Goal: Use online tool/utility: Utilize a website feature to perform a specific function

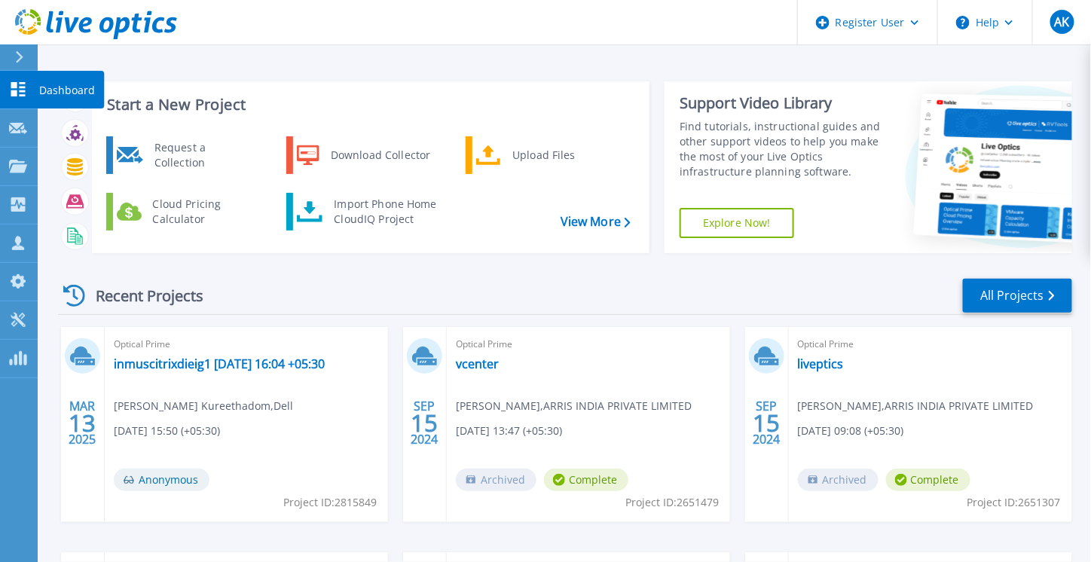
click at [12, 71] on link "Dashboard Dashboard" at bounding box center [19, 90] width 38 height 38
click at [16, 58] on icon at bounding box center [19, 57] width 8 height 12
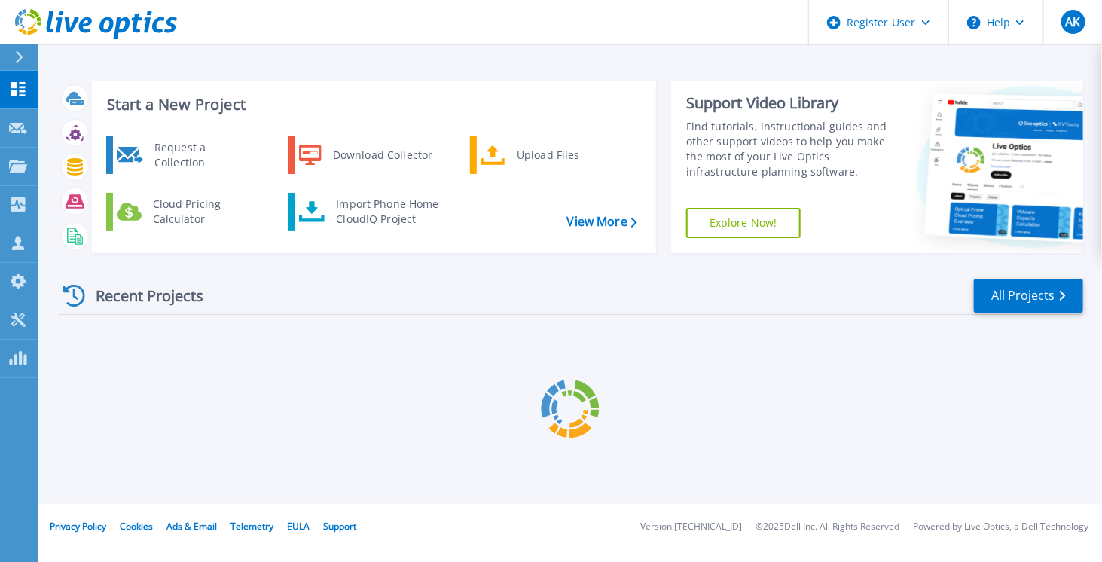
click at [16, 58] on icon at bounding box center [19, 57] width 8 height 12
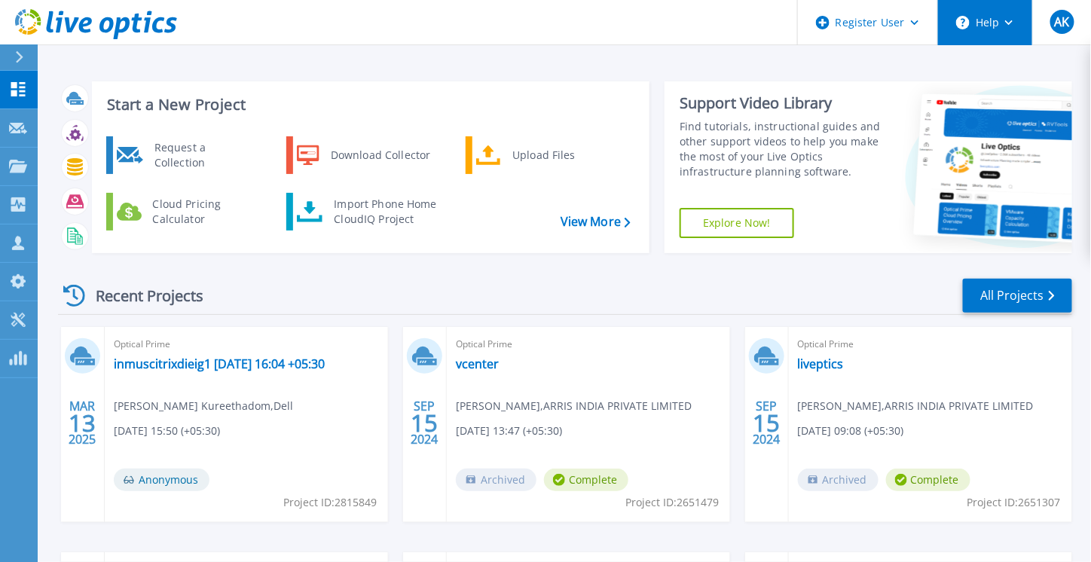
click at [996, 27] on button "Help" at bounding box center [985, 22] width 94 height 45
click at [21, 51] on icon at bounding box center [19, 57] width 8 height 12
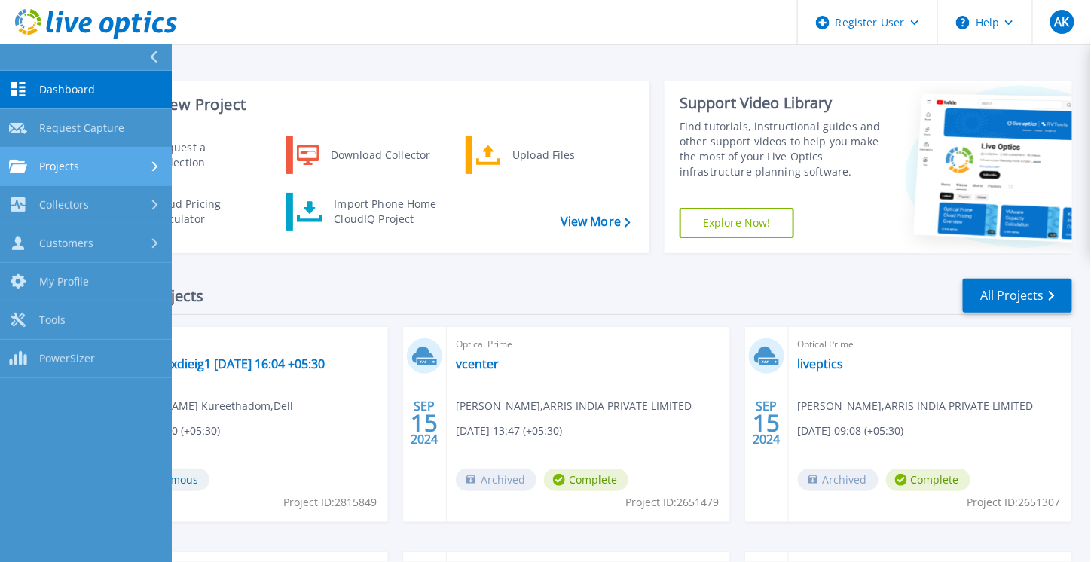
click at [125, 172] on div "Projects" at bounding box center [86, 167] width 154 height 14
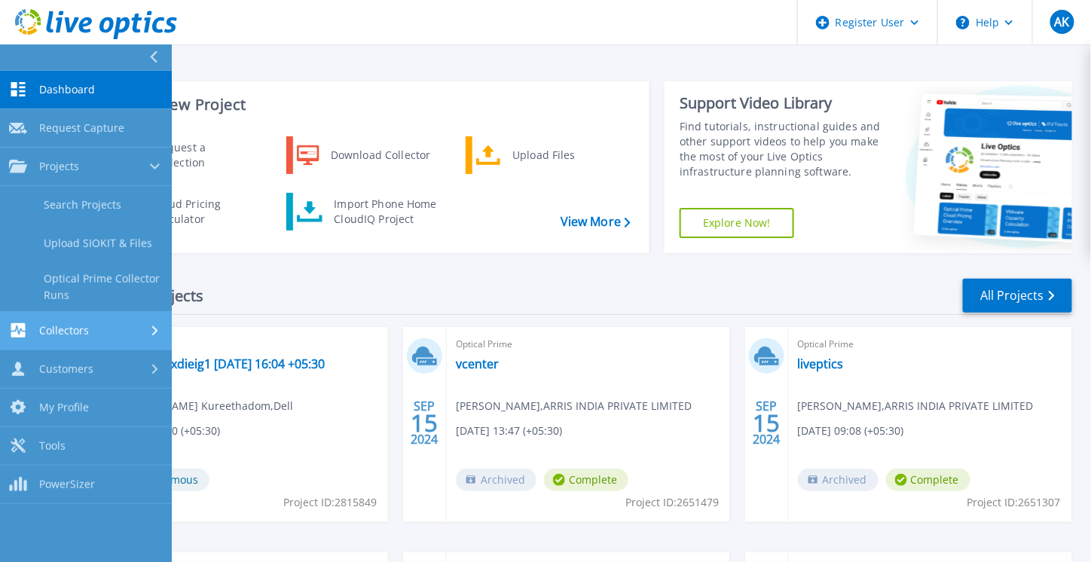
click at [134, 319] on link "Collectors Collectors" at bounding box center [86, 331] width 172 height 38
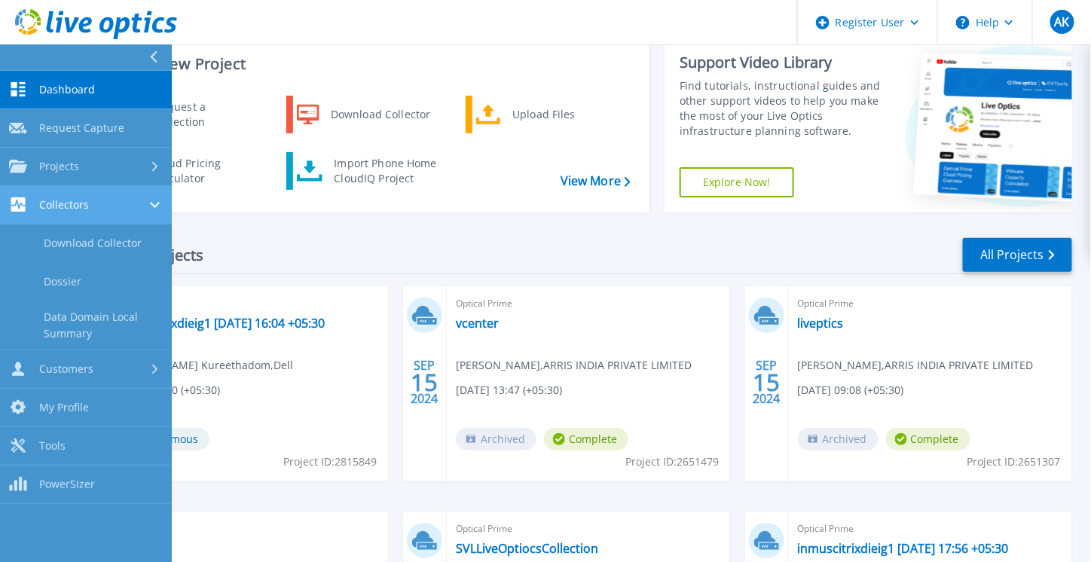
scroll to position [42, 0]
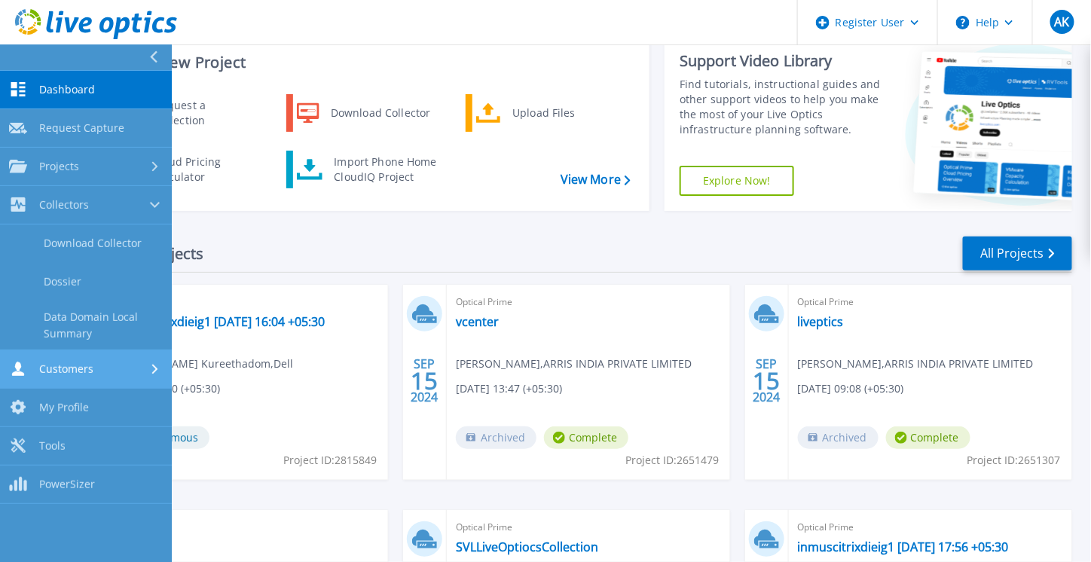
click at [134, 376] on link "Customers Customers" at bounding box center [86, 369] width 172 height 38
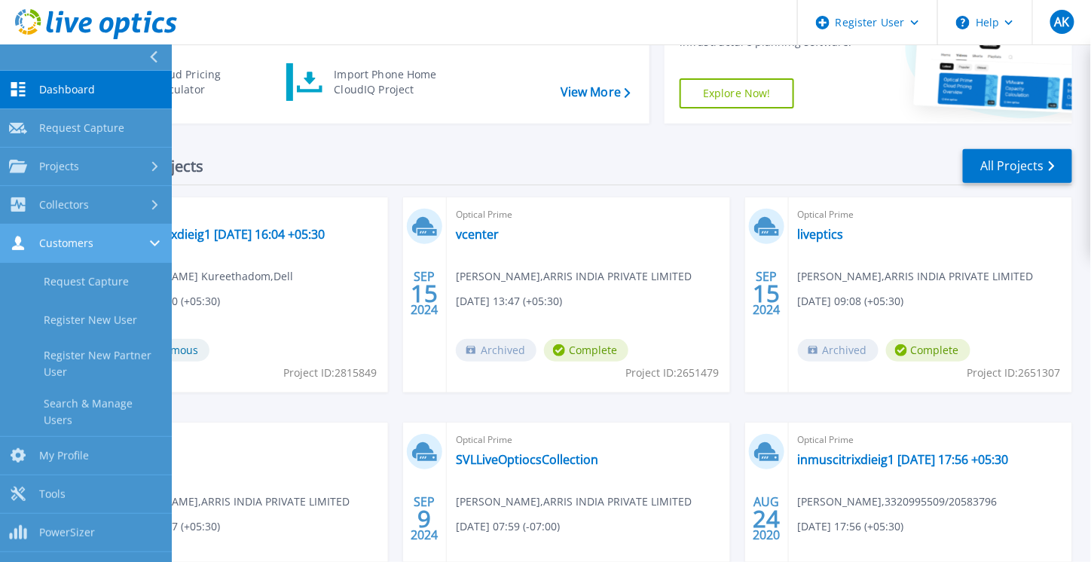
scroll to position [136, 0]
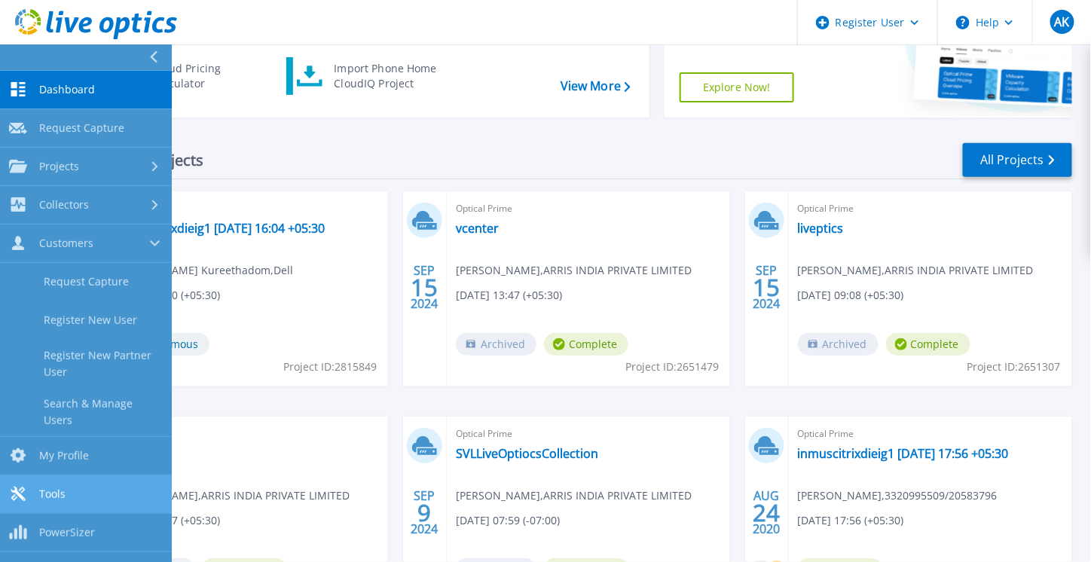
click at [96, 482] on link "Tools Tools" at bounding box center [86, 494] width 172 height 38
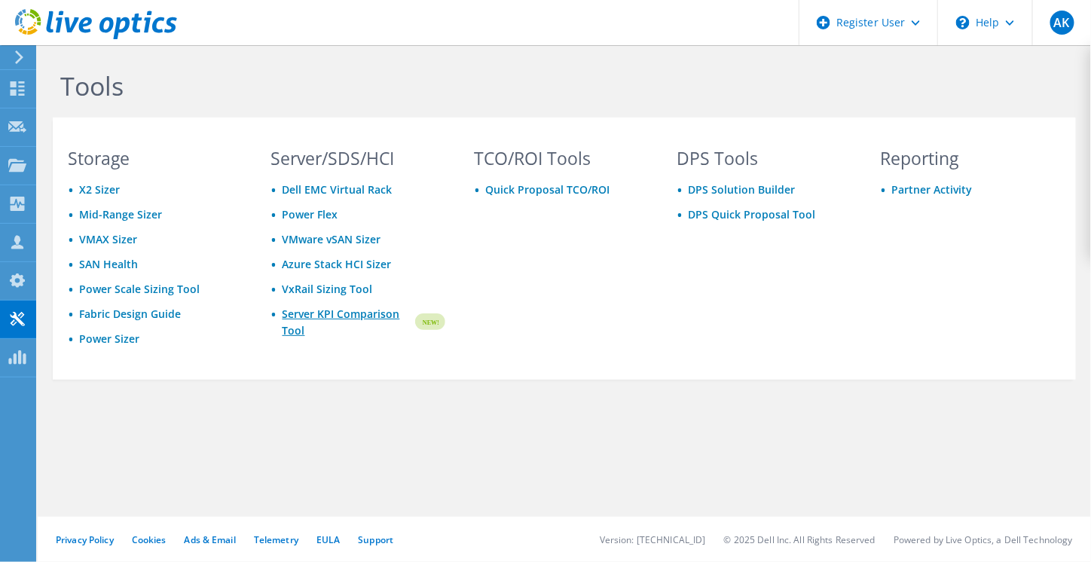
click at [365, 323] on link "Server KPI Comparison Tool" at bounding box center [348, 322] width 131 height 33
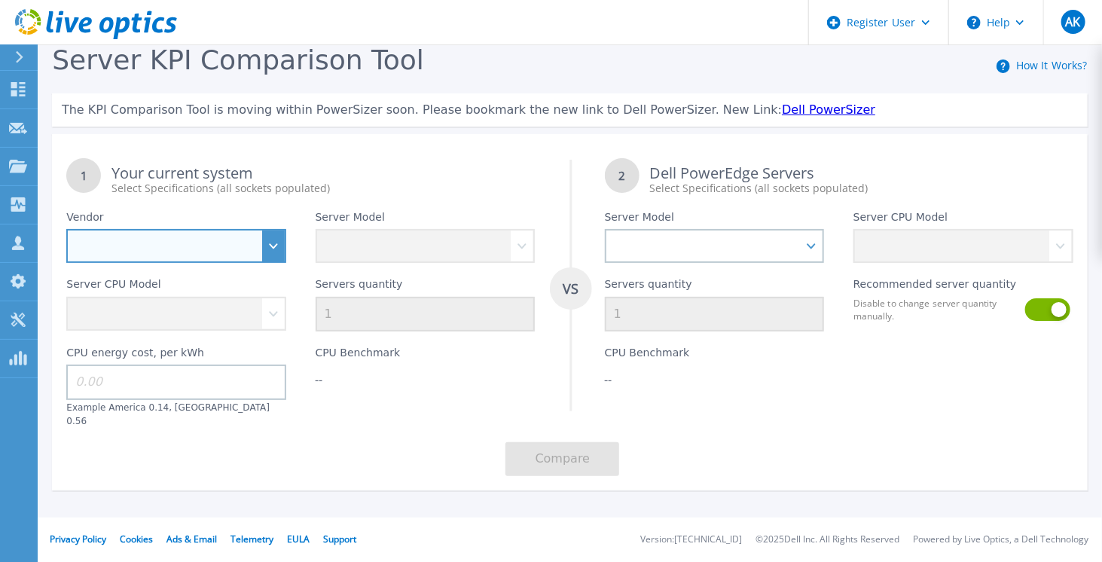
click at [236, 261] on select "Dell HPE Lenovo Supermicro" at bounding box center [176, 246] width 220 height 34
select select "Dell"
click at [66, 229] on select "Dell HPE Lenovo Supermicro" at bounding box center [176, 246] width 220 height 34
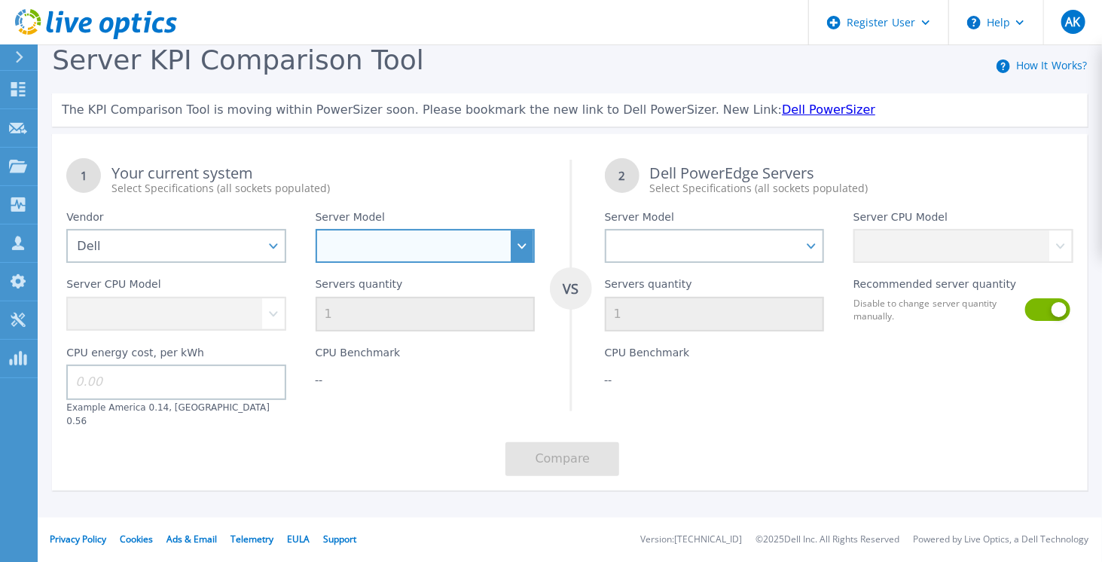
click at [411, 244] on select at bounding box center [426, 246] width 220 height 34
click at [520, 257] on select "PowerEdge C6520 PowerEdge C6525 PowerEdge HS5610 PowerEdge HS5620 PowerEdge R24…" at bounding box center [426, 246] width 220 height 34
select select "PowerEdge R760XA"
click at [316, 229] on select "PowerEdge C6520 PowerEdge C6525 PowerEdge HS5610 PowerEdge HS5620 PowerEdge R24…" at bounding box center [426, 246] width 220 height 34
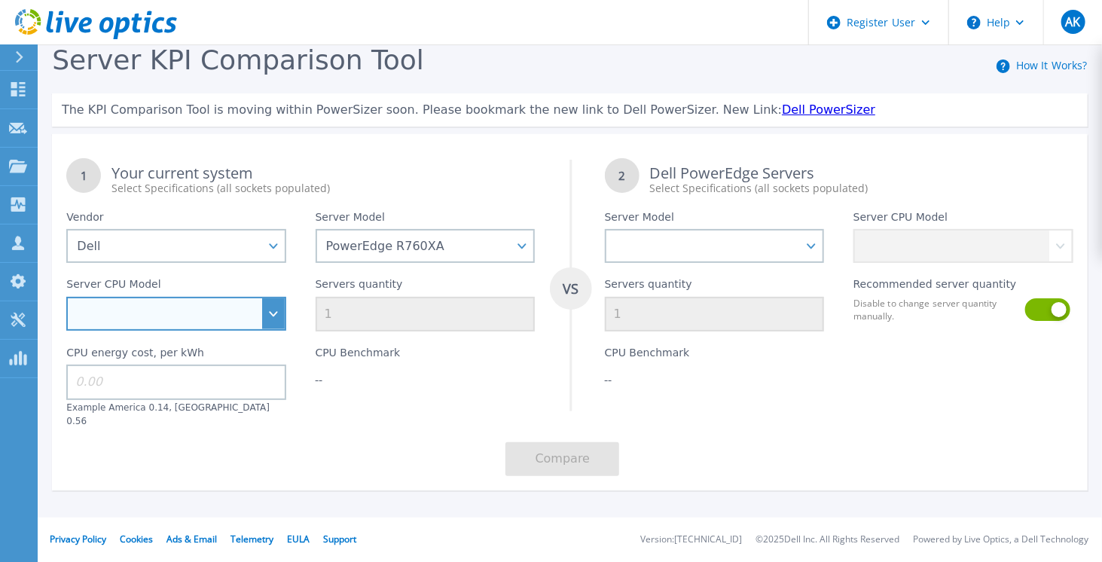
click at [267, 316] on select "Intel Xeon Silver 4509Y 2.6GHz Intel Xeon Silver 4510 2.4GHz Intel Xeon Silver …" at bounding box center [176, 314] width 220 height 34
select select "313341"
click at [66, 297] on select "Intel Xeon Silver 4509Y 2.6GHz Intel Xeon Silver 4510 2.4GHz Intel Xeon Silver …" at bounding box center [176, 314] width 220 height 34
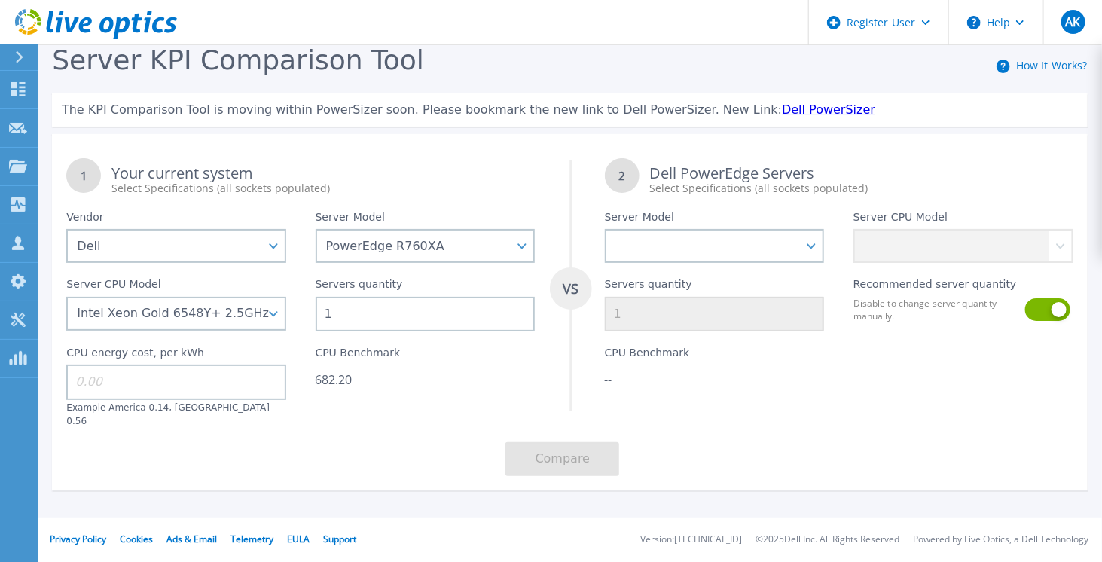
click at [399, 304] on input "1" at bounding box center [426, 314] width 220 height 35
type input "20"
click at [262, 371] on input at bounding box center [176, 382] width 220 height 35
drag, startPoint x: 190, startPoint y: 359, endPoint x: 69, endPoint y: 360, distance: 120.5
click at [69, 360] on div "CPU energy cost, per kWh Example America 0.14, [GEOGRAPHIC_DATA] 0.56" at bounding box center [176, 379] width 249 height 96
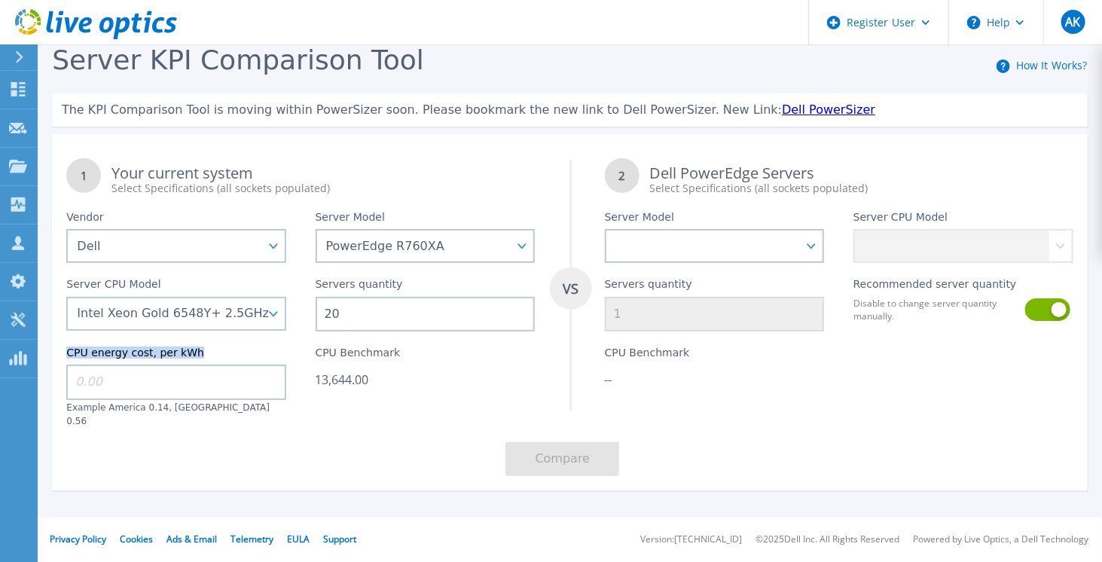
copy label "CPU energy cost, per kWh"
click at [203, 392] on input at bounding box center [176, 382] width 220 height 35
type input "0.41"
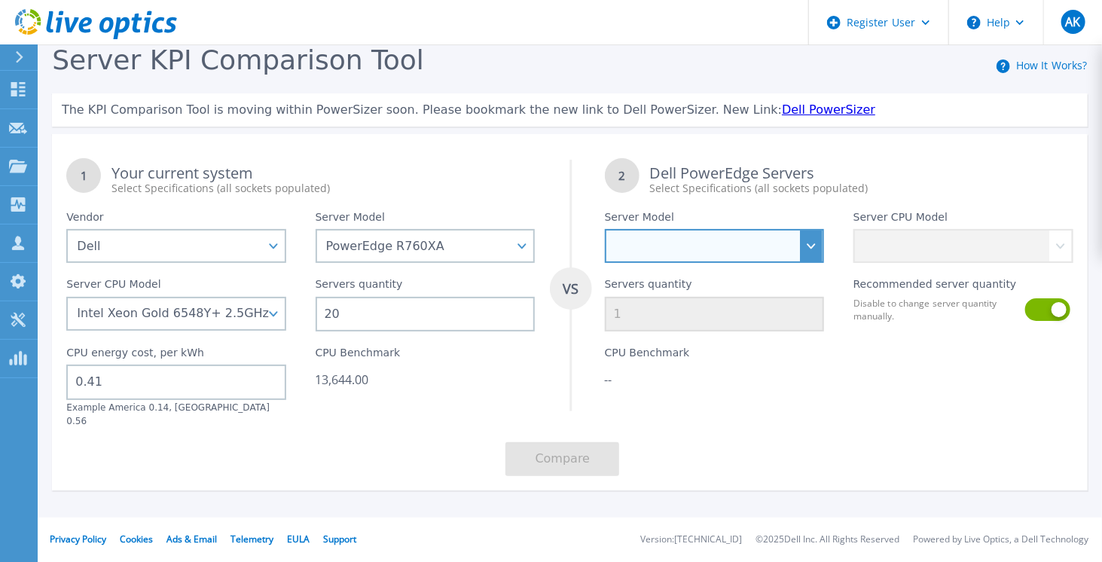
click at [768, 252] on select "PowerEdge C6520 PowerEdge C6525 PowerEdge HS5610 PowerEdge HS5620 PowerEdge R24…" at bounding box center [715, 246] width 220 height 34
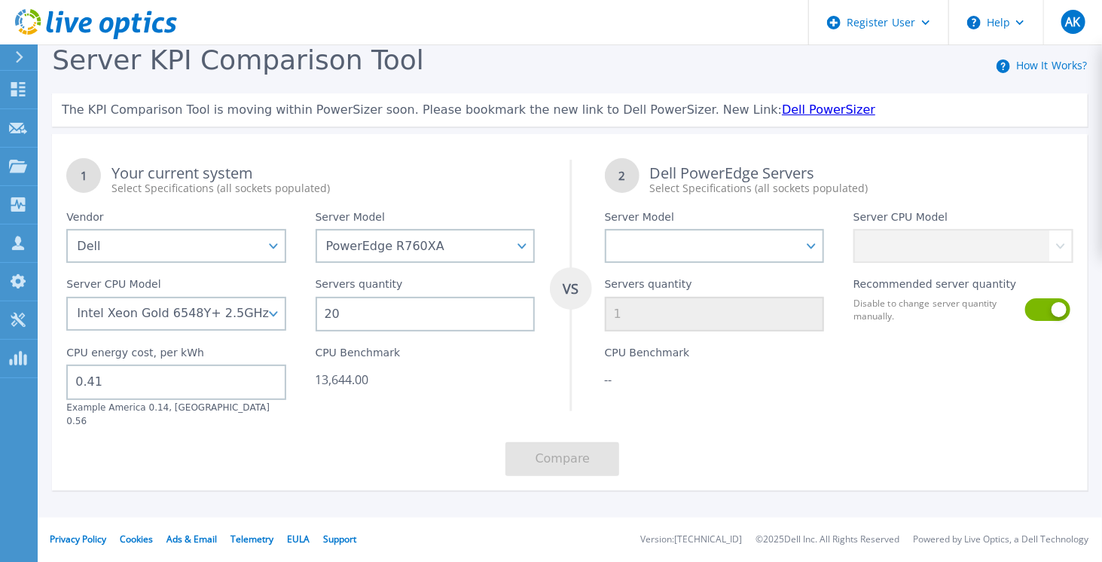
click at [500, 148] on div "1 Your current system Select Specifications (all sockets populated)" at bounding box center [300, 170] width 497 height 52
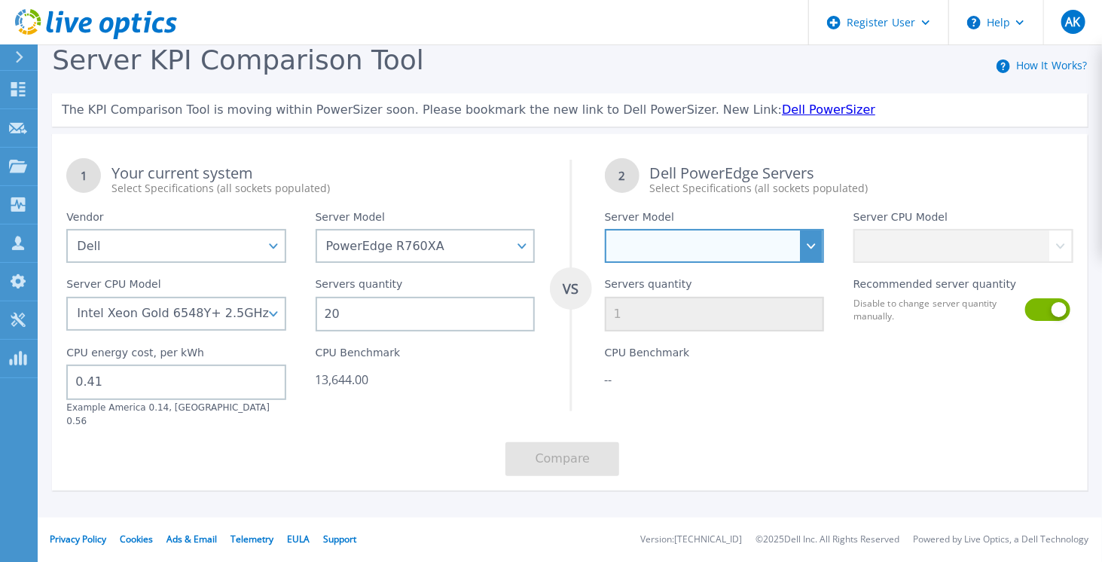
click at [752, 244] on select "PowerEdge C6520 PowerEdge C6525 PowerEdge HS5610 PowerEdge HS5620 PowerEdge R24…" at bounding box center [715, 246] width 220 height 34
select select "PowerEdge R660"
click at [605, 229] on select "PowerEdge C6520 PowerEdge C6525 PowerEdge HS5610 PowerEdge HS5620 PowerEdge R24…" at bounding box center [715, 246] width 220 height 34
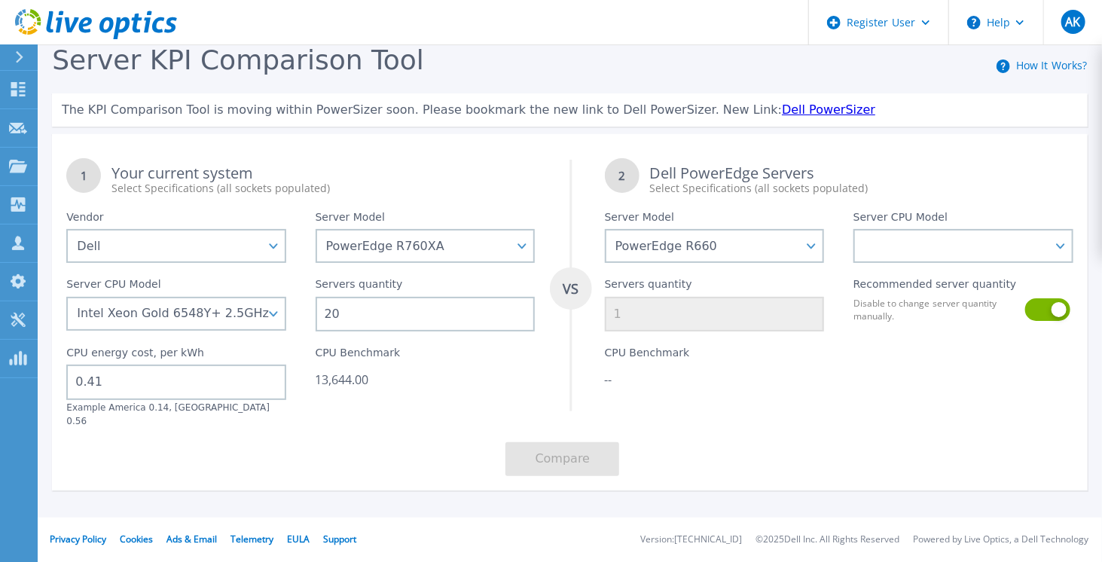
click at [909, 264] on div "Recommended server quantity Disable to change server quantity manually." at bounding box center [963, 297] width 249 height 69
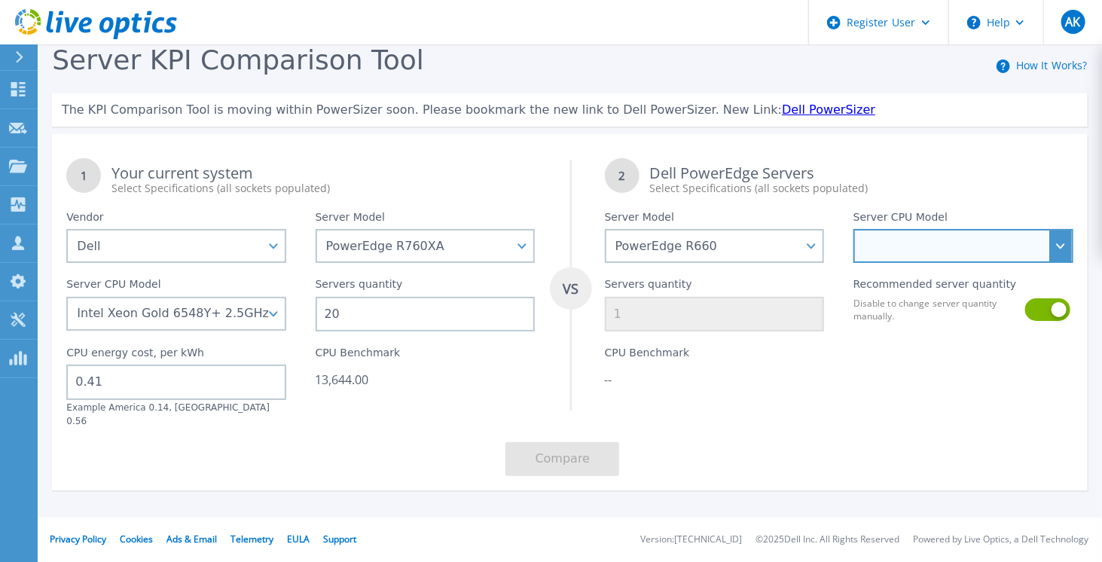
click at [918, 252] on select "Intel Xeon Gold 6414U 2GHz Intel Xeon Gold 6430 2.1GHz Intel Xeon Gold 6454S 2.…" at bounding box center [964, 246] width 220 height 34
select select "313259"
click at [854, 229] on select "Intel Xeon Gold 6414U 2GHz Intel Xeon Gold 6430 2.1GHz Intel Xeon Gold 6454S 2.…" at bounding box center [964, 246] width 220 height 34
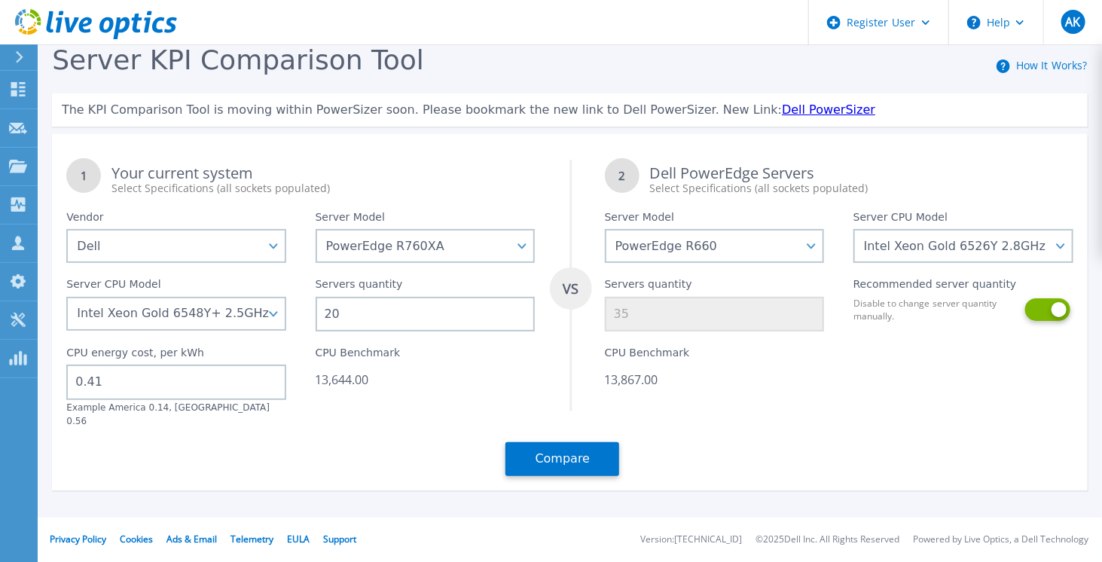
click at [1050, 316] on button at bounding box center [1046, 309] width 42 height 23
click at [711, 315] on input "35" at bounding box center [715, 314] width 220 height 35
type input "8"
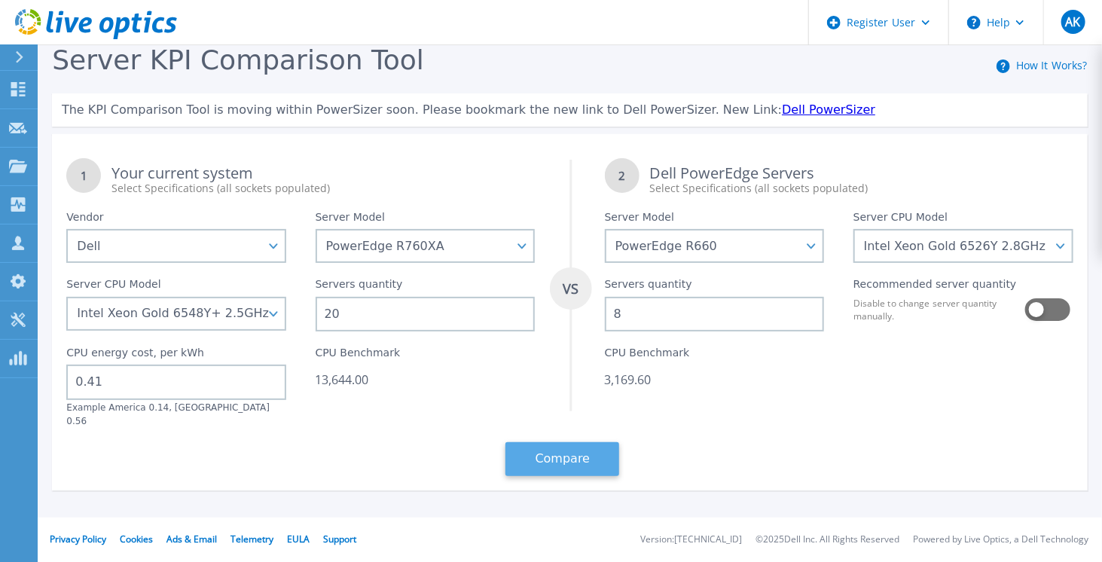
click at [597, 444] on button "Compare" at bounding box center [562, 459] width 114 height 34
